Goal: Transaction & Acquisition: Purchase product/service

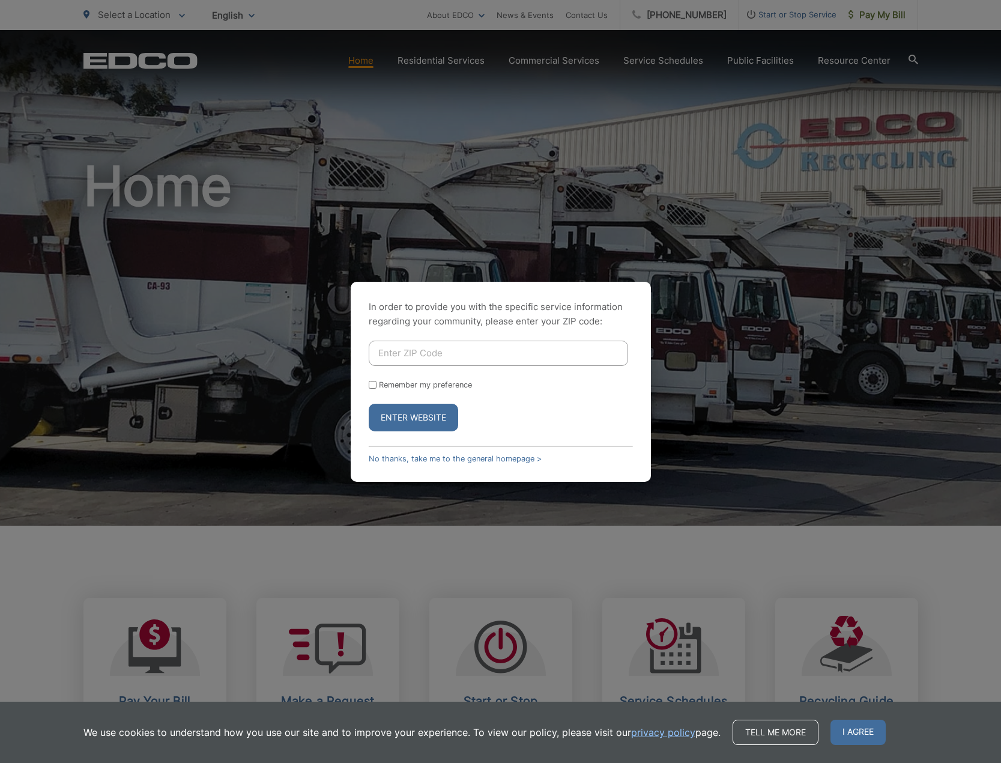
click at [456, 346] on input "Enter ZIP Code" at bounding box center [498, 353] width 259 height 25
type input "90503"
click at [443, 457] on link "No thanks, take me to the general homepage >" at bounding box center [455, 458] width 173 height 9
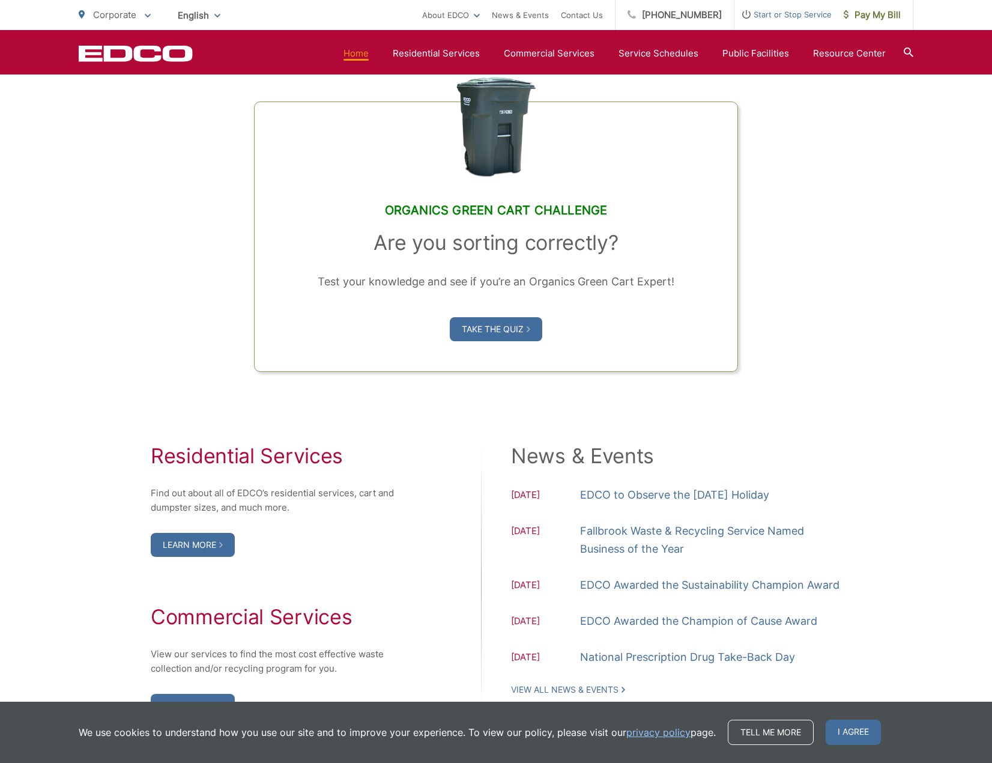
scroll to position [461, 0]
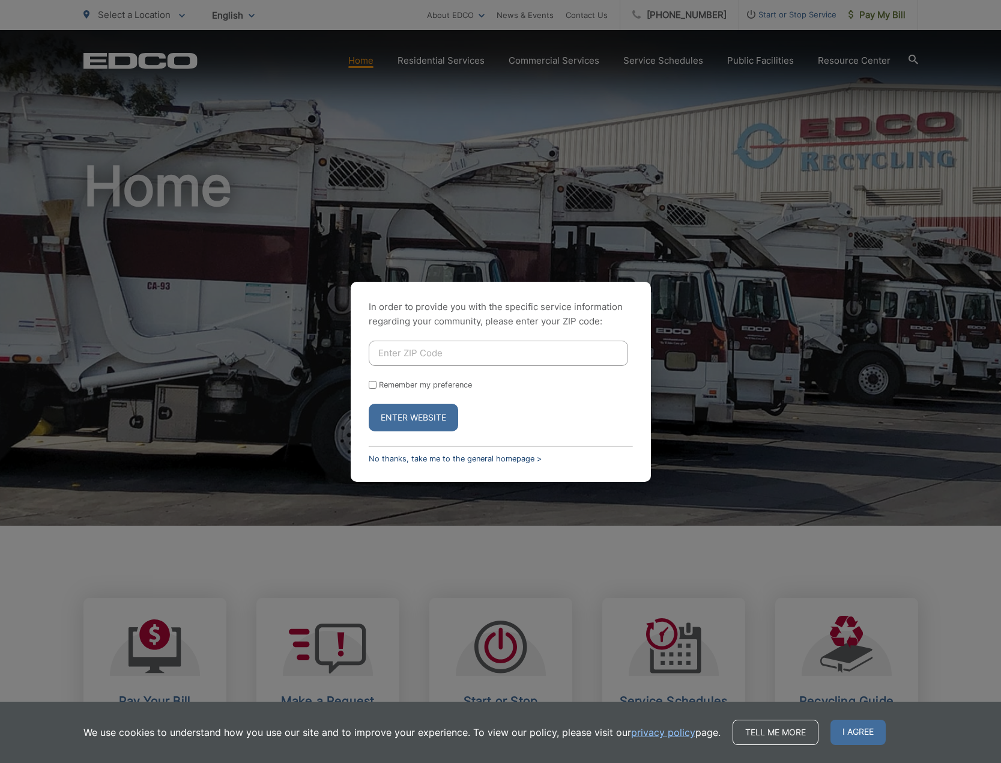
click at [459, 458] on link "No thanks, take me to the general homepage >" at bounding box center [455, 458] width 173 height 9
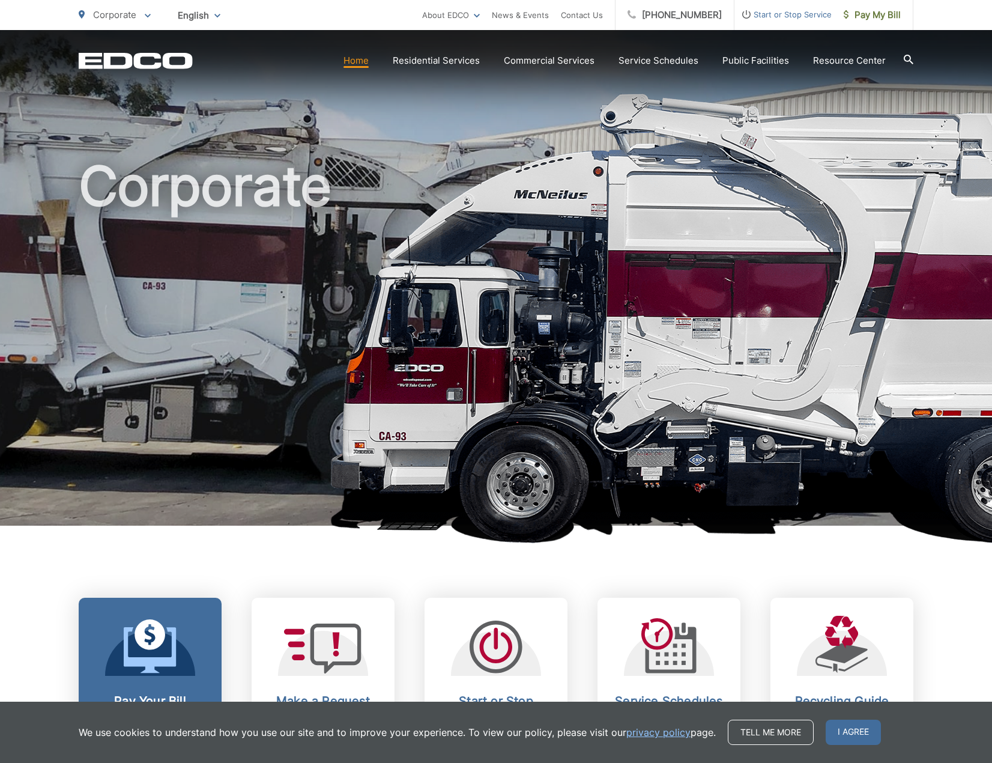
click at [166, 638] on icon at bounding box center [150, 646] width 53 height 54
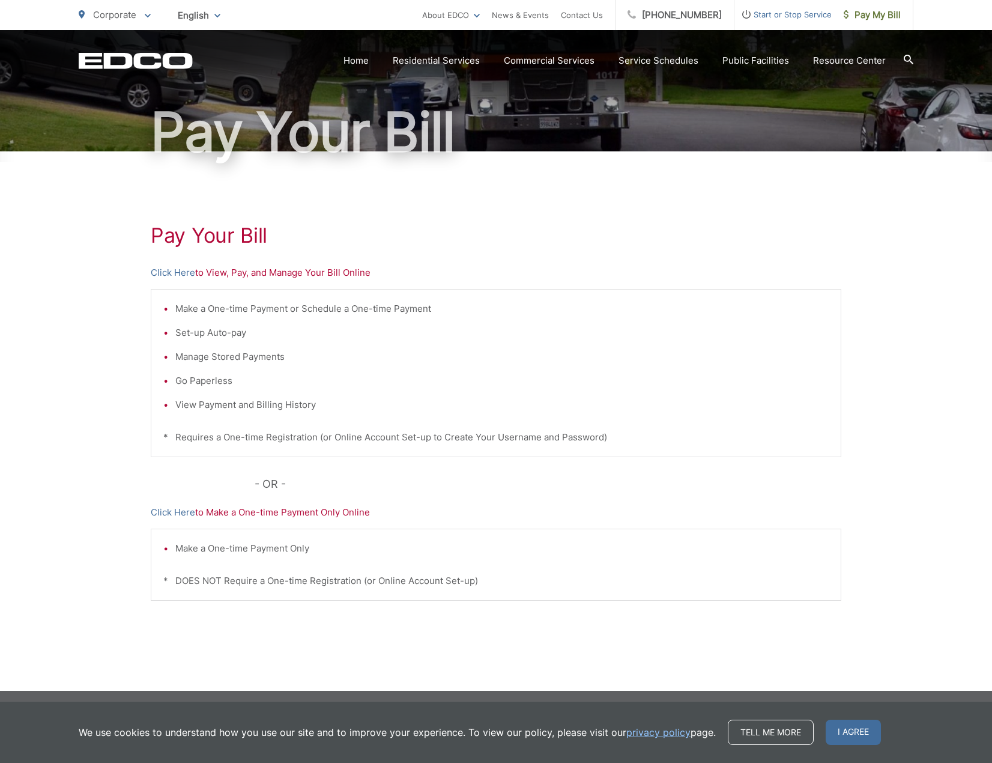
scroll to position [91, 0]
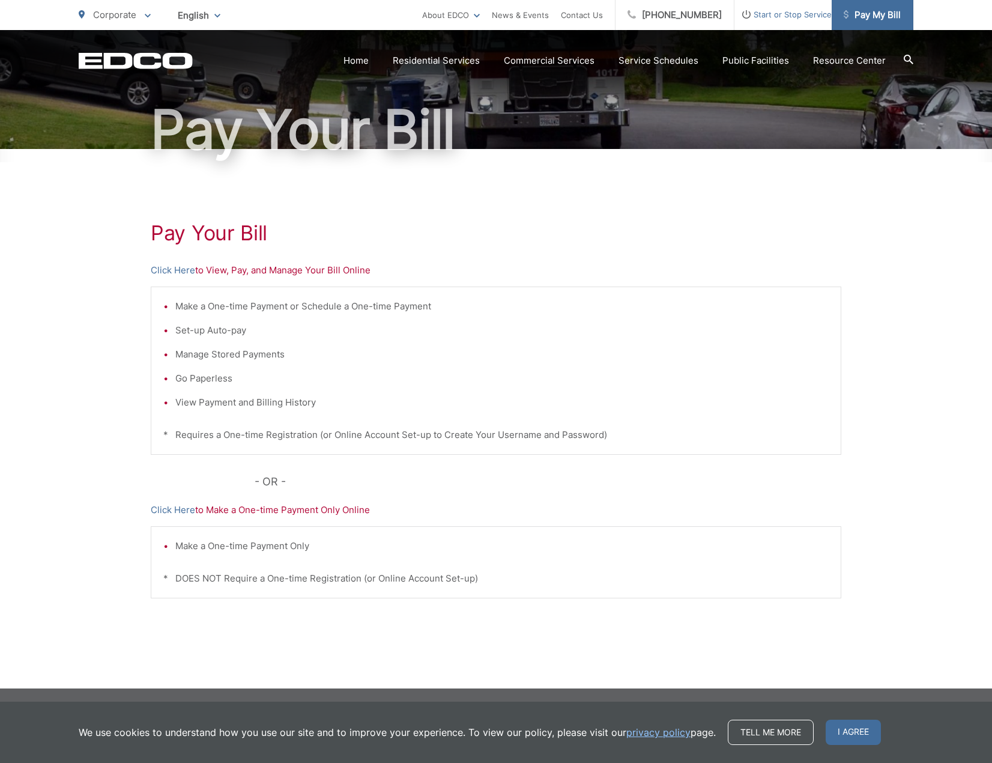
click at [856, 15] on span "Pay My Bill" at bounding box center [872, 15] width 57 height 14
